Goal: Task Accomplishment & Management: Use online tool/utility

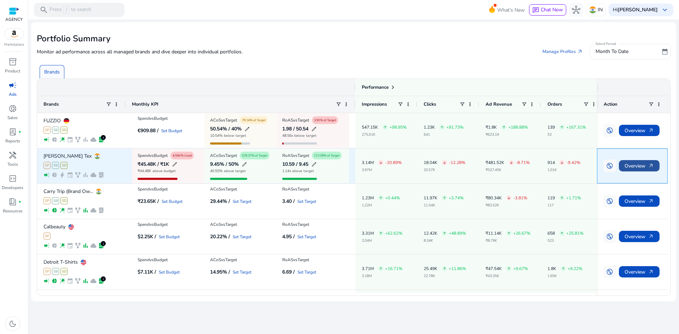
click at [638, 164] on span "Overview arrow_outward" at bounding box center [639, 166] width 29 height 15
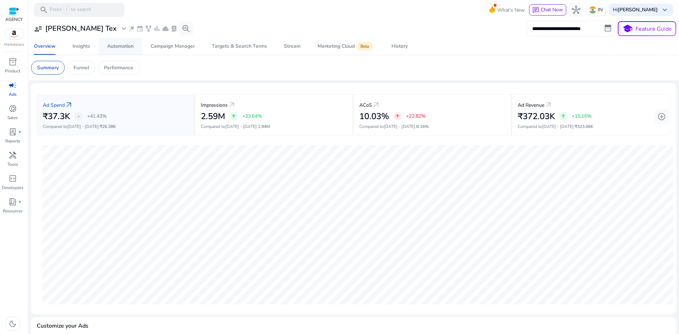
click at [116, 48] on div "Automation" at bounding box center [120, 46] width 27 height 5
click at [128, 48] on div "Automation" at bounding box center [120, 46] width 27 height 5
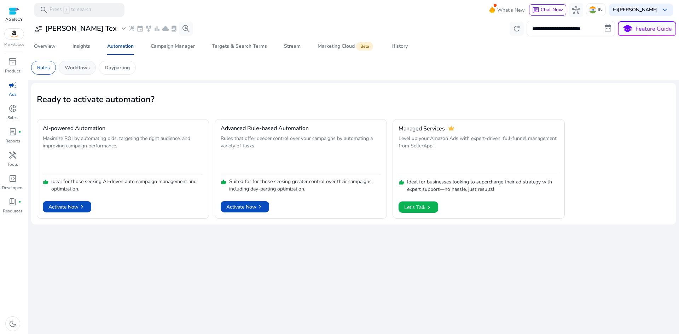
click at [72, 65] on p "Workflows" at bounding box center [77, 67] width 25 height 7
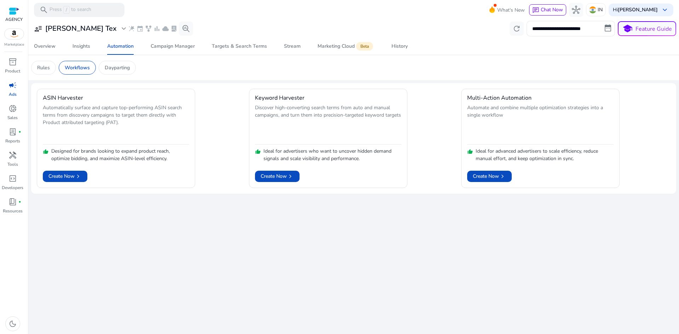
click at [115, 69] on p "Dayparting" at bounding box center [117, 67] width 25 height 7
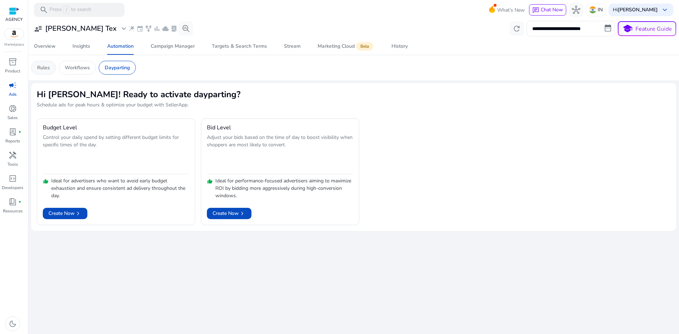
click at [49, 66] on p "Rules" at bounding box center [43, 67] width 13 height 7
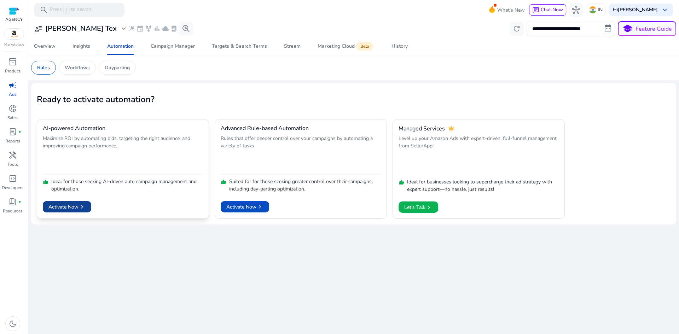
click at [79, 204] on span "chevron_right" at bounding box center [82, 206] width 7 height 7
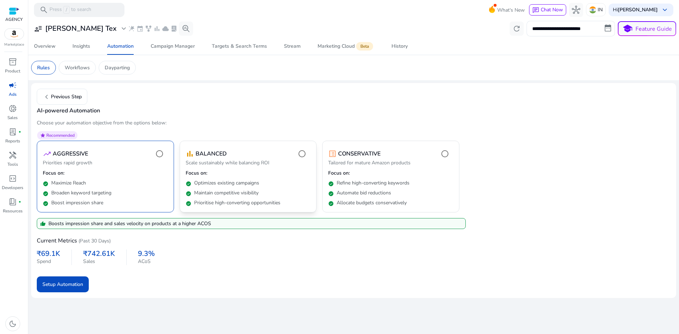
click at [239, 175] on p "Focus on:" at bounding box center [248, 173] width 125 height 7
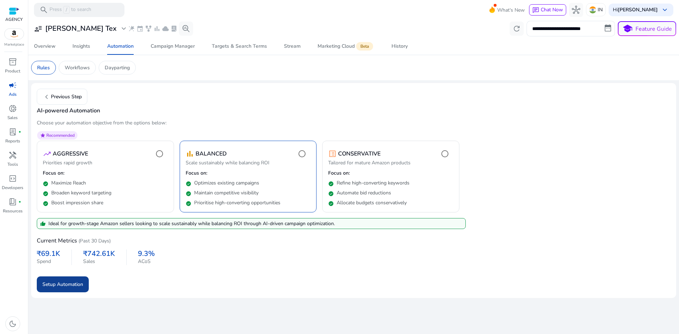
click at [70, 283] on span "Setup Automation" at bounding box center [62, 284] width 41 height 7
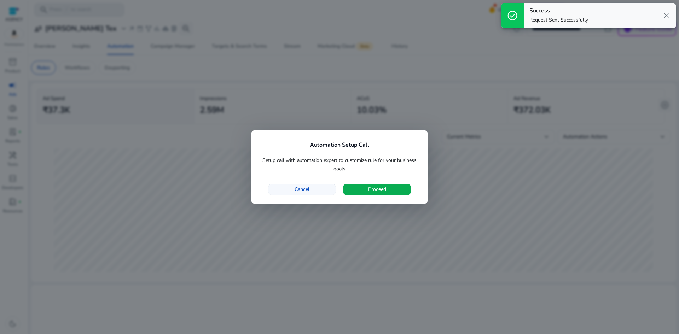
click at [323, 192] on span "button" at bounding box center [301, 189] width 67 height 17
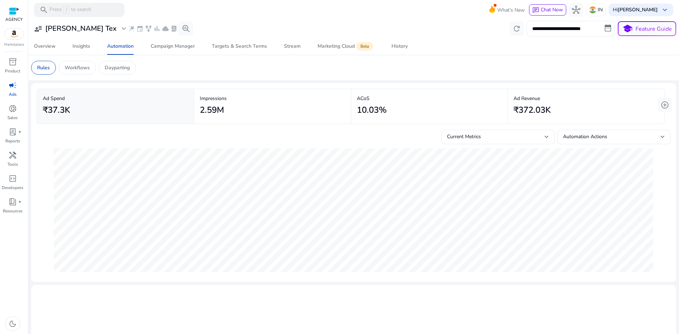
click at [13, 83] on span "campaign" at bounding box center [12, 85] width 8 height 8
